Goal: Task Accomplishment & Management: Manage account settings

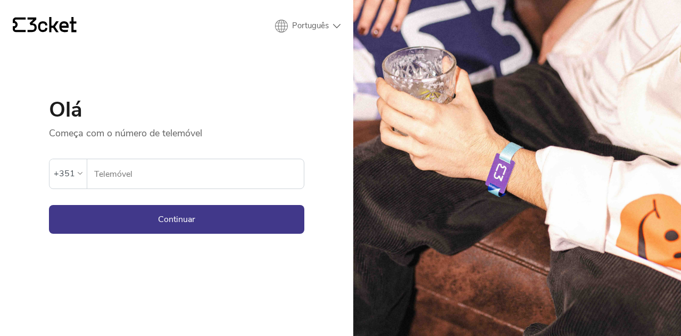
click at [133, 170] on input "Telemóvel" at bounding box center [199, 173] width 210 height 29
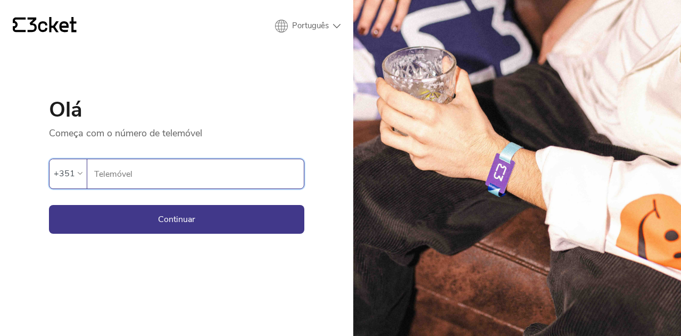
type input "915301599"
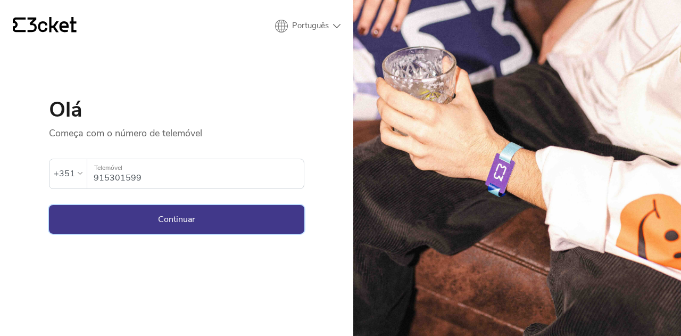
click at [187, 218] on button "Continuar" at bounding box center [176, 219] width 255 height 29
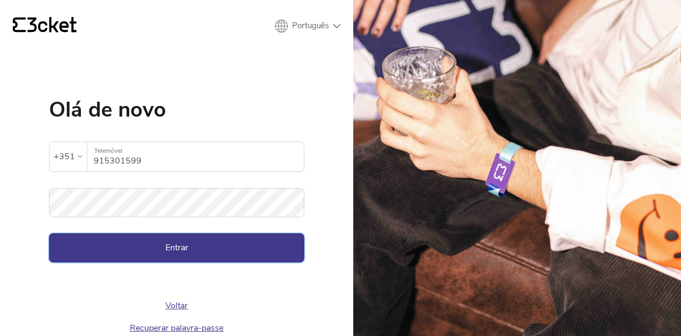
click at [164, 242] on button "Entrar" at bounding box center [176, 247] width 255 height 29
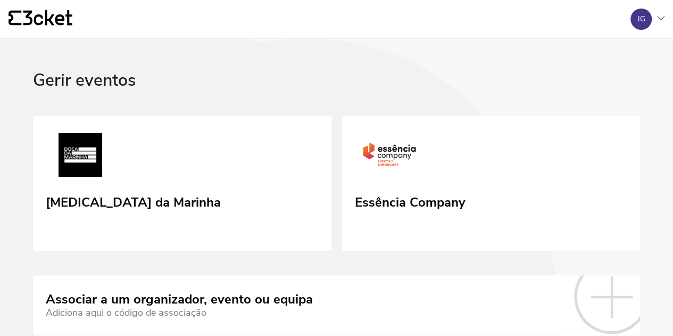
click at [649, 18] on div "JG" at bounding box center [641, 19] width 21 height 21
click at [608, 46] on div "A minha conta" at bounding box center [613, 52] width 95 height 26
click at [35, 25] on icon "{' '}" at bounding box center [41, 18] width 64 height 16
